Goal: Find contact information: Find contact information

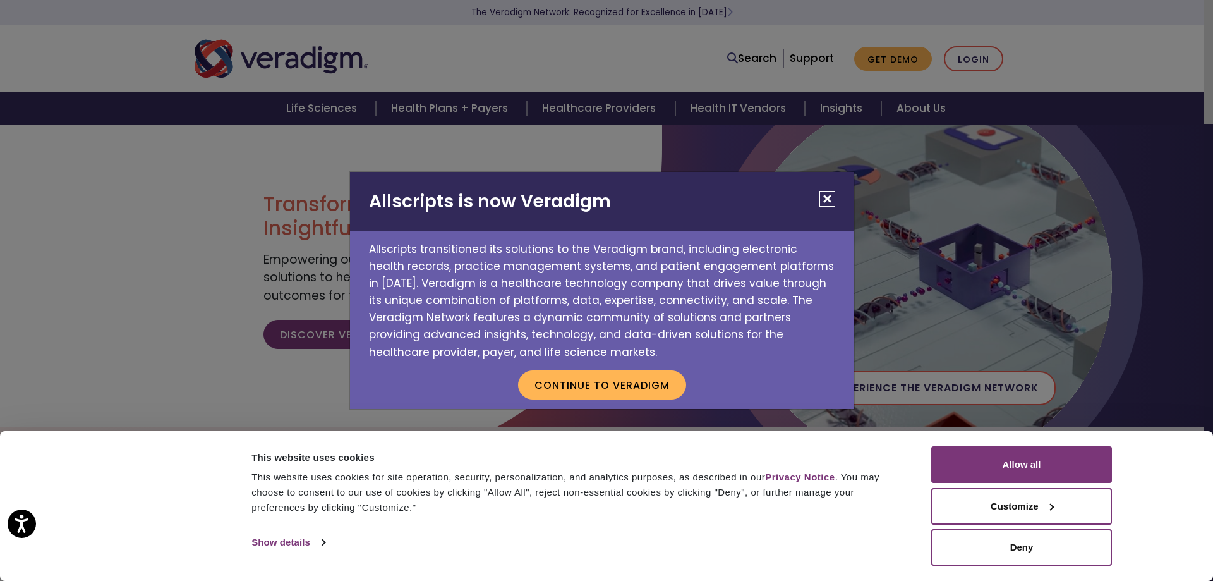
click at [823, 209] on h2 "Allscripts is now Veradigm" at bounding box center [602, 201] width 504 height 59
click at [1006, 462] on button "Allow all" at bounding box center [1022, 464] width 181 height 37
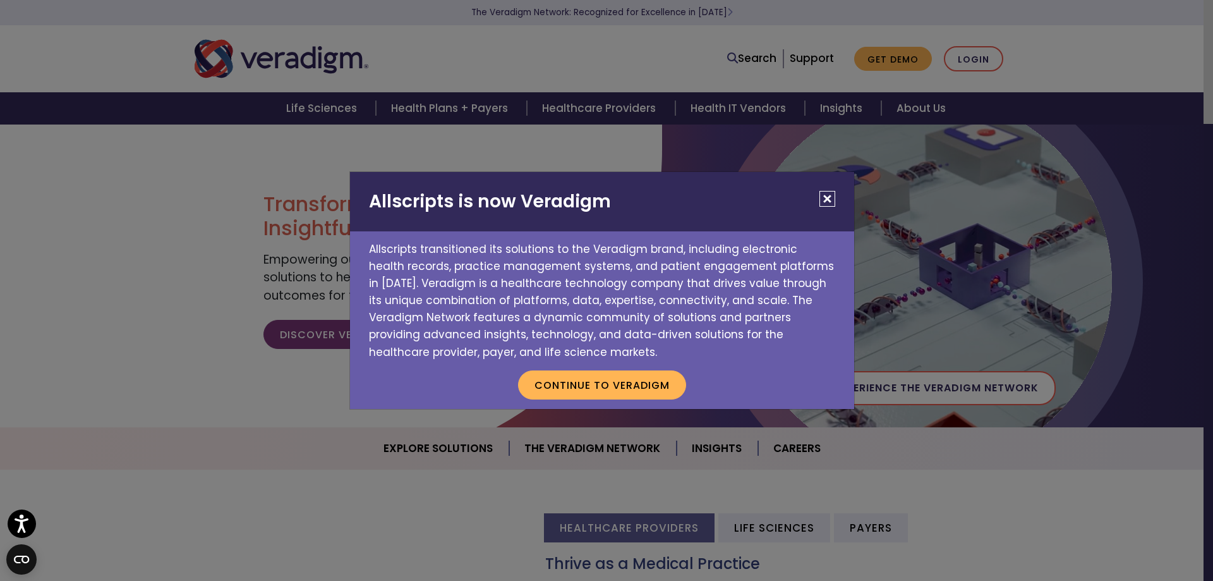
click at [832, 203] on button "Close" at bounding box center [828, 199] width 16 height 16
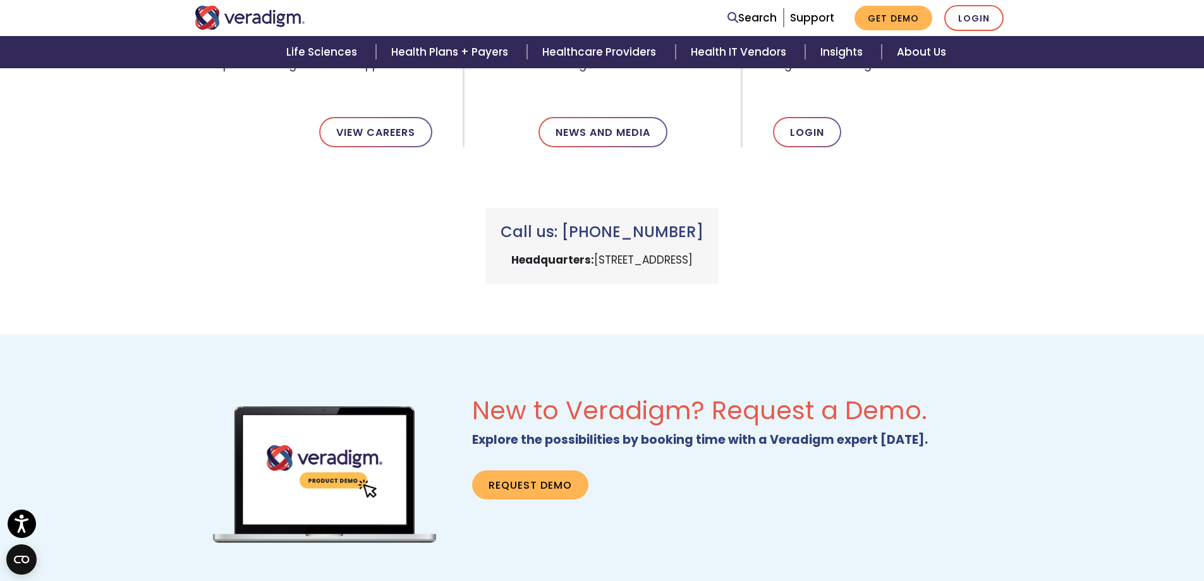
scroll to position [817, 0]
